Goal: Task Accomplishment & Management: Manage account settings

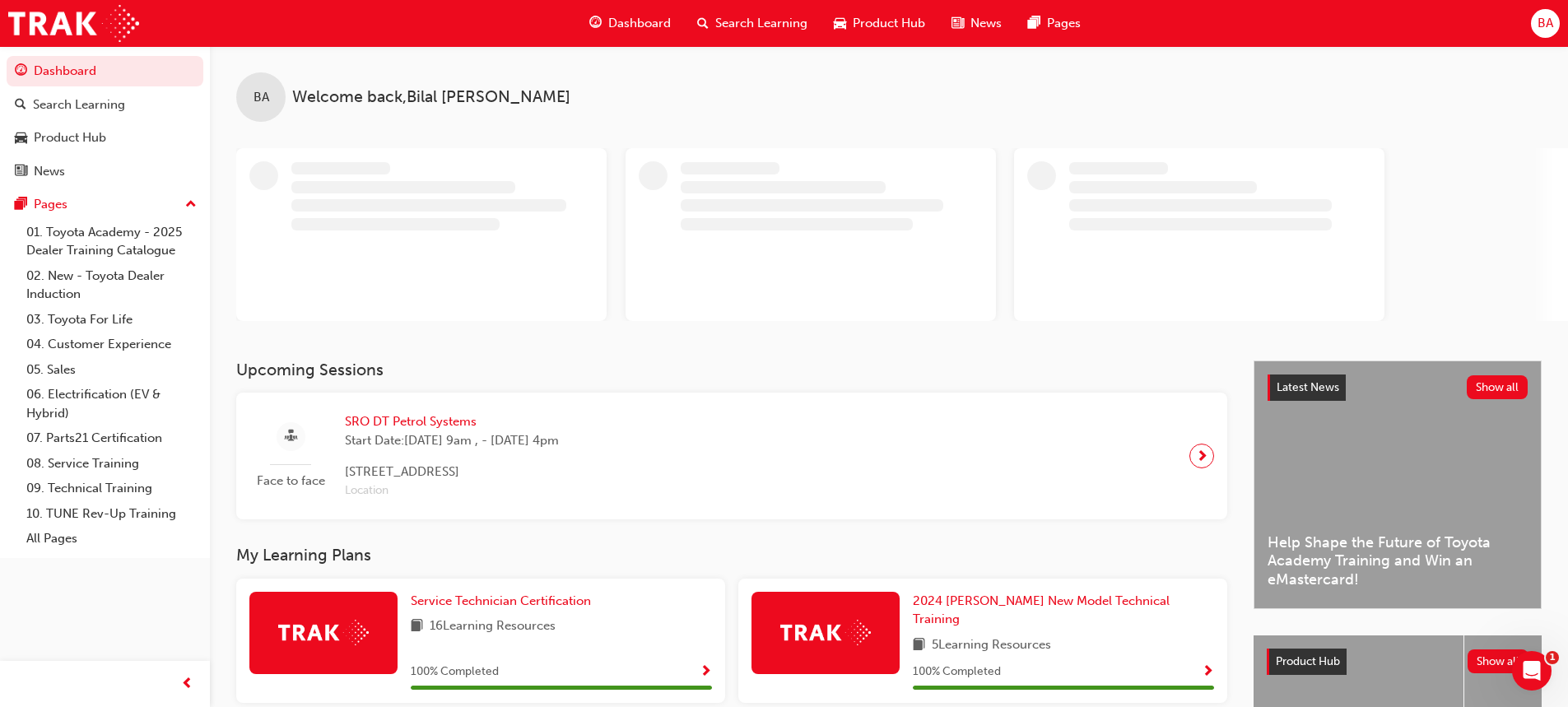
click at [1531, 39] on div "Dashboard Search Learning Product Hub News Pages BA" at bounding box center [784, 23] width 1568 height 47
click at [1546, 25] on span "BA" at bounding box center [1545, 24] width 15 height 19
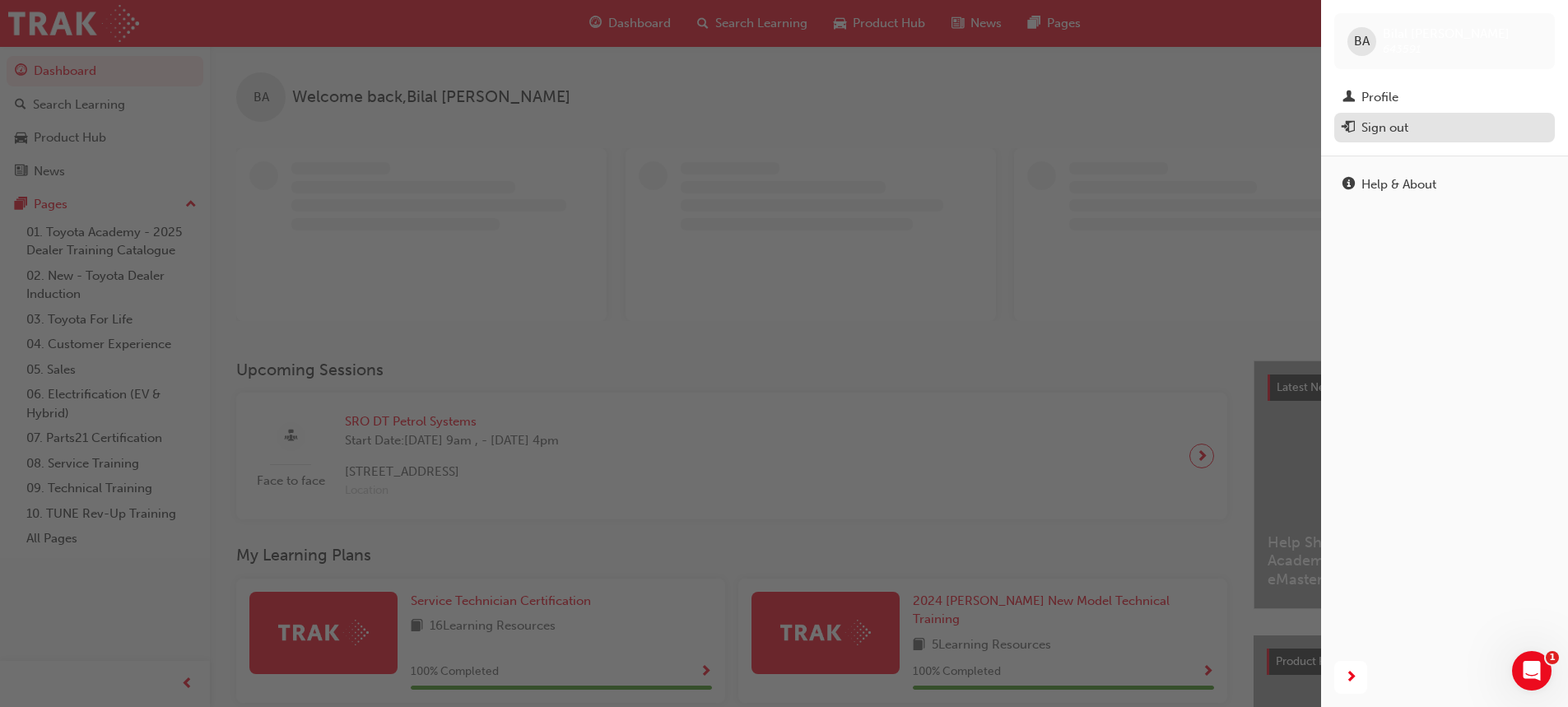
click at [1393, 120] on div "Sign out" at bounding box center [1384, 128] width 47 height 19
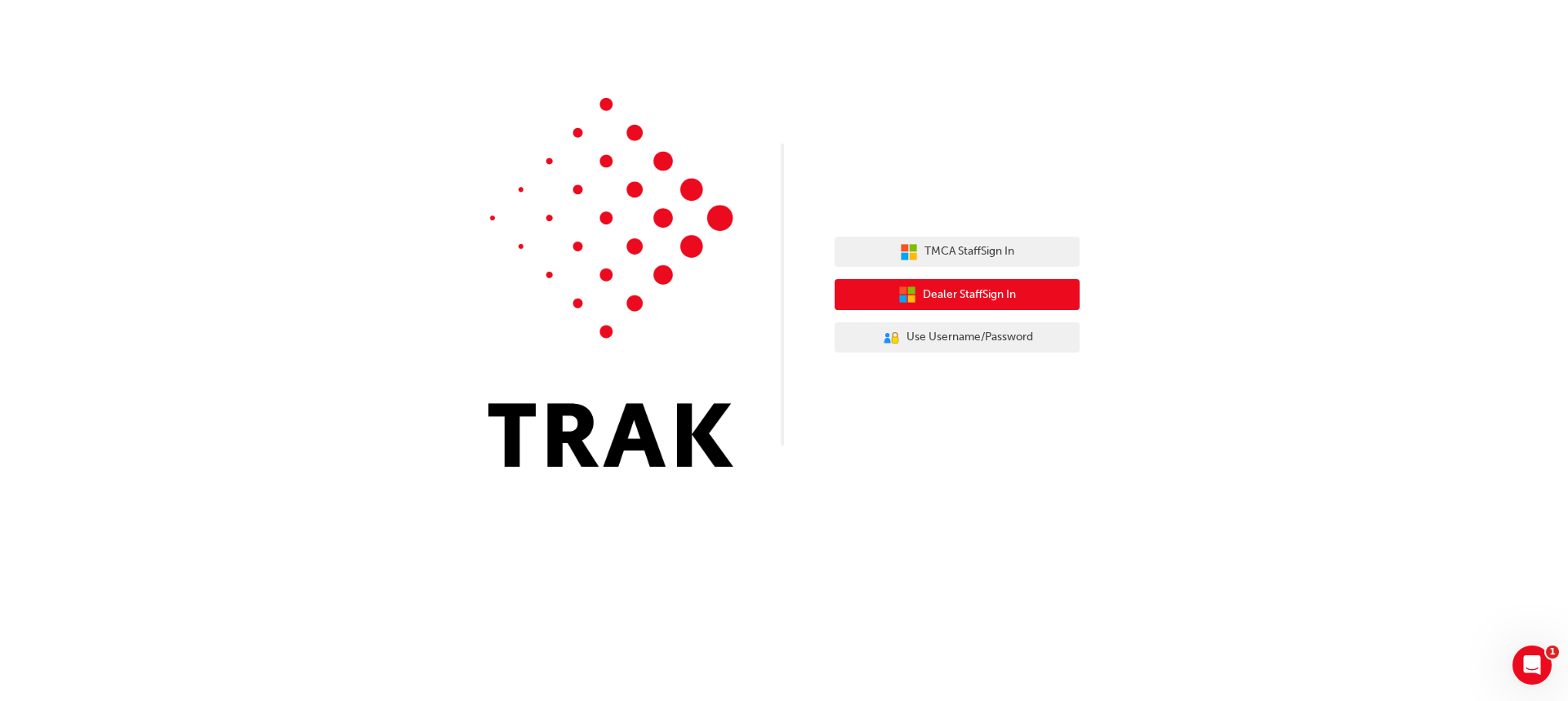
click at [974, 291] on span "Dealer Staff Sign In" at bounding box center [969, 295] width 93 height 18
